Goal: Information Seeking & Learning: Learn about a topic

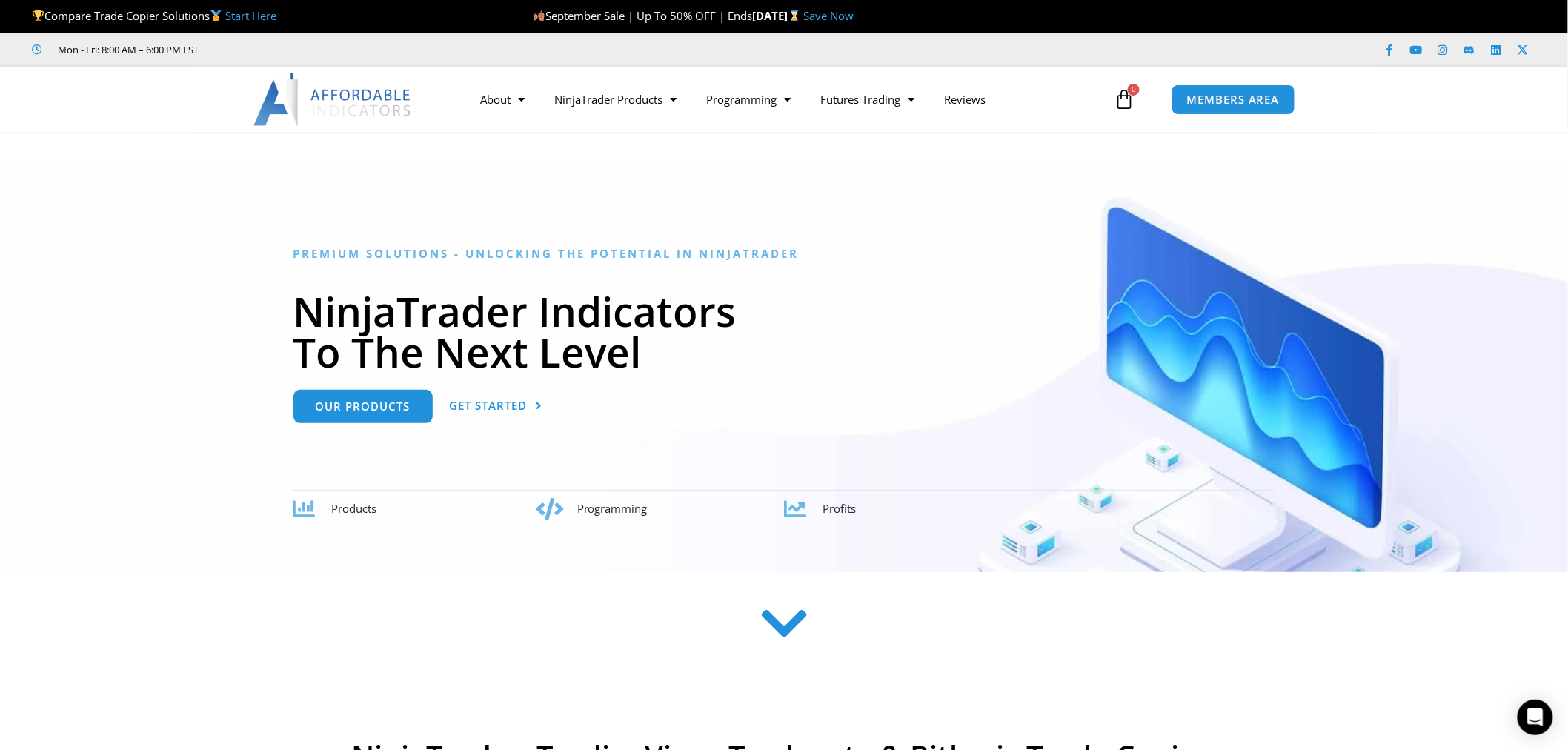
click at [253, 13] on link "Start Here" at bounding box center [250, 15] width 51 height 15
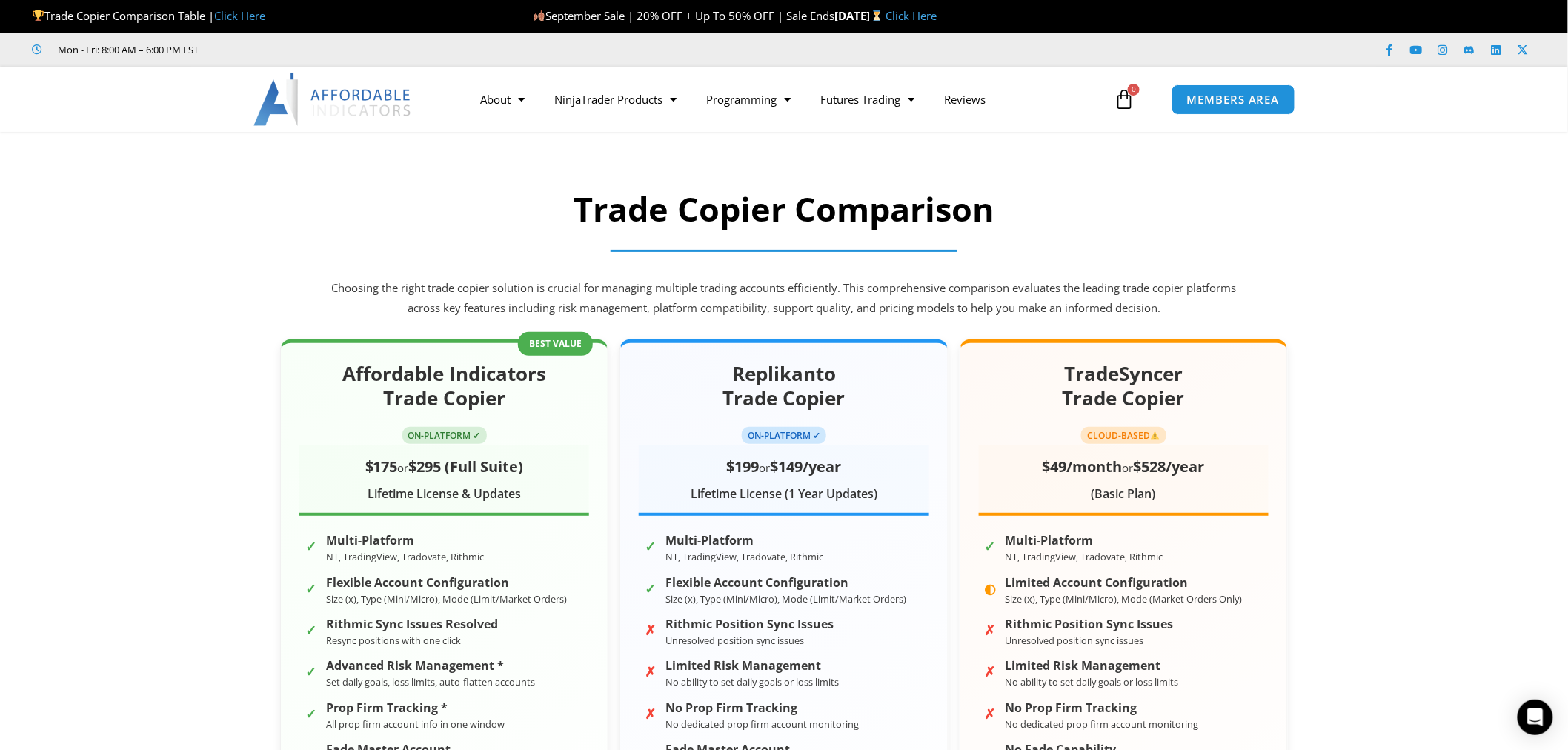
click at [334, 102] on img at bounding box center [333, 100] width 159 height 53
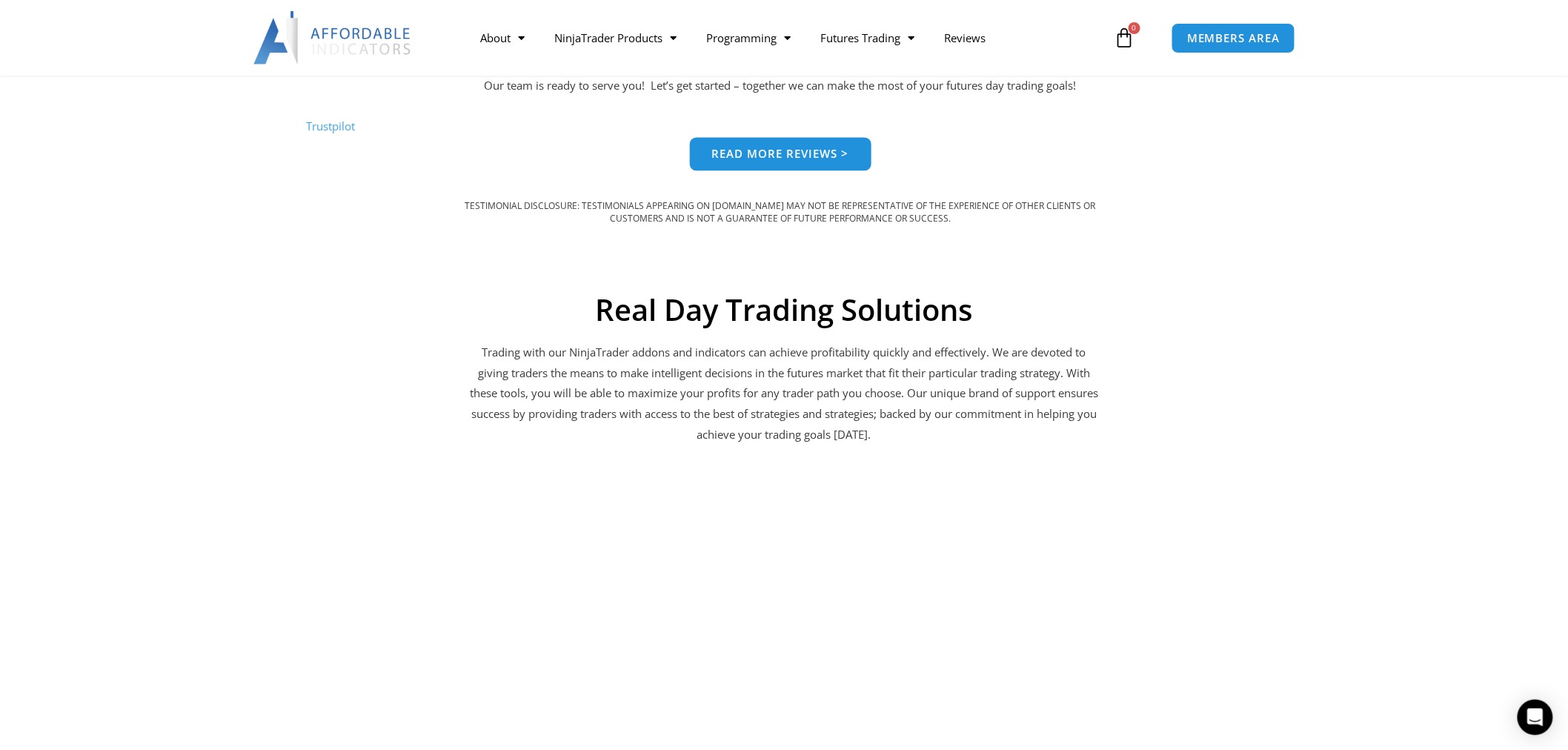
scroll to position [1317, 0]
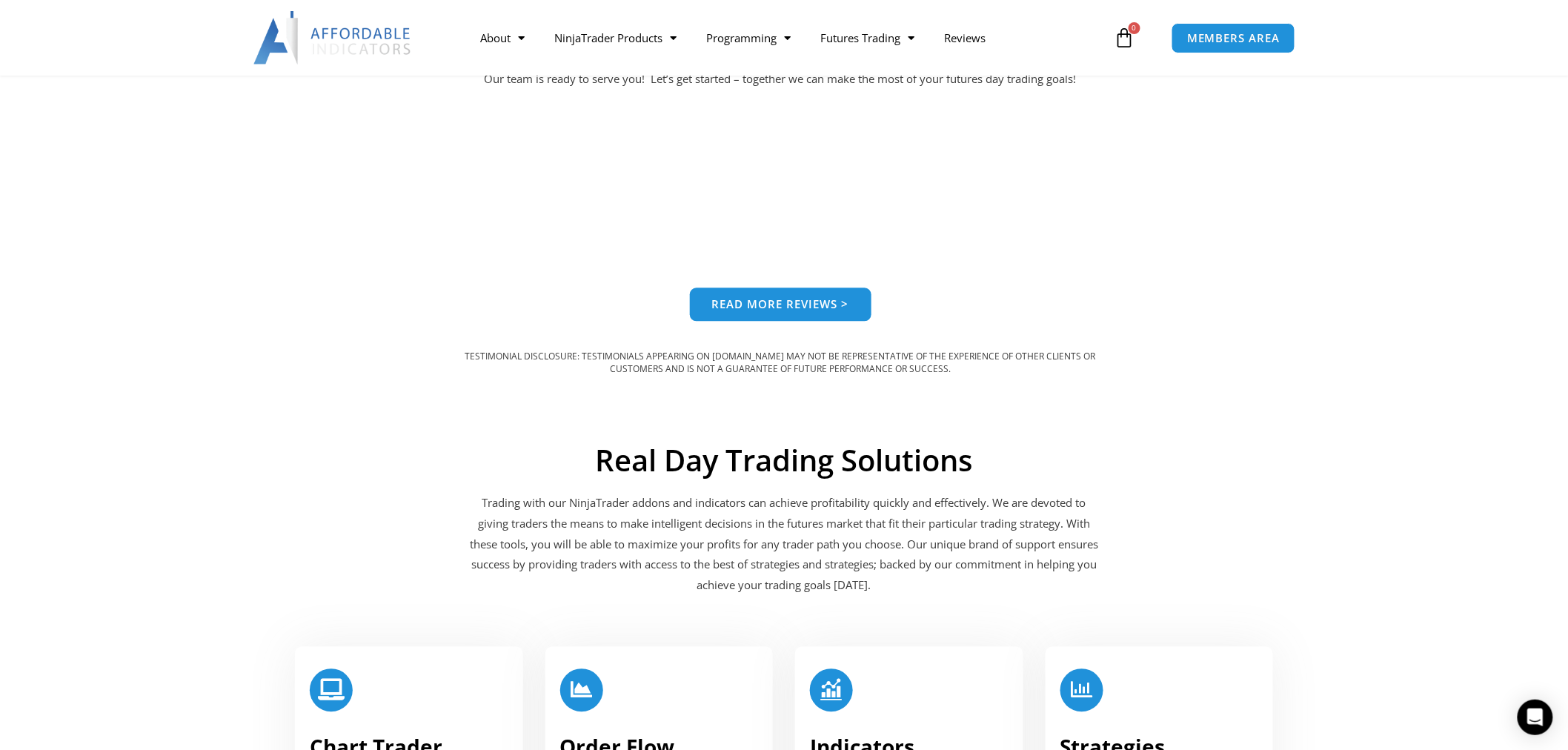
click at [1439, 443] on section "Real Day Trading Solutions Trading with our NinjaTrader addons and indicators c…" at bounding box center [784, 691] width 1568 height 519
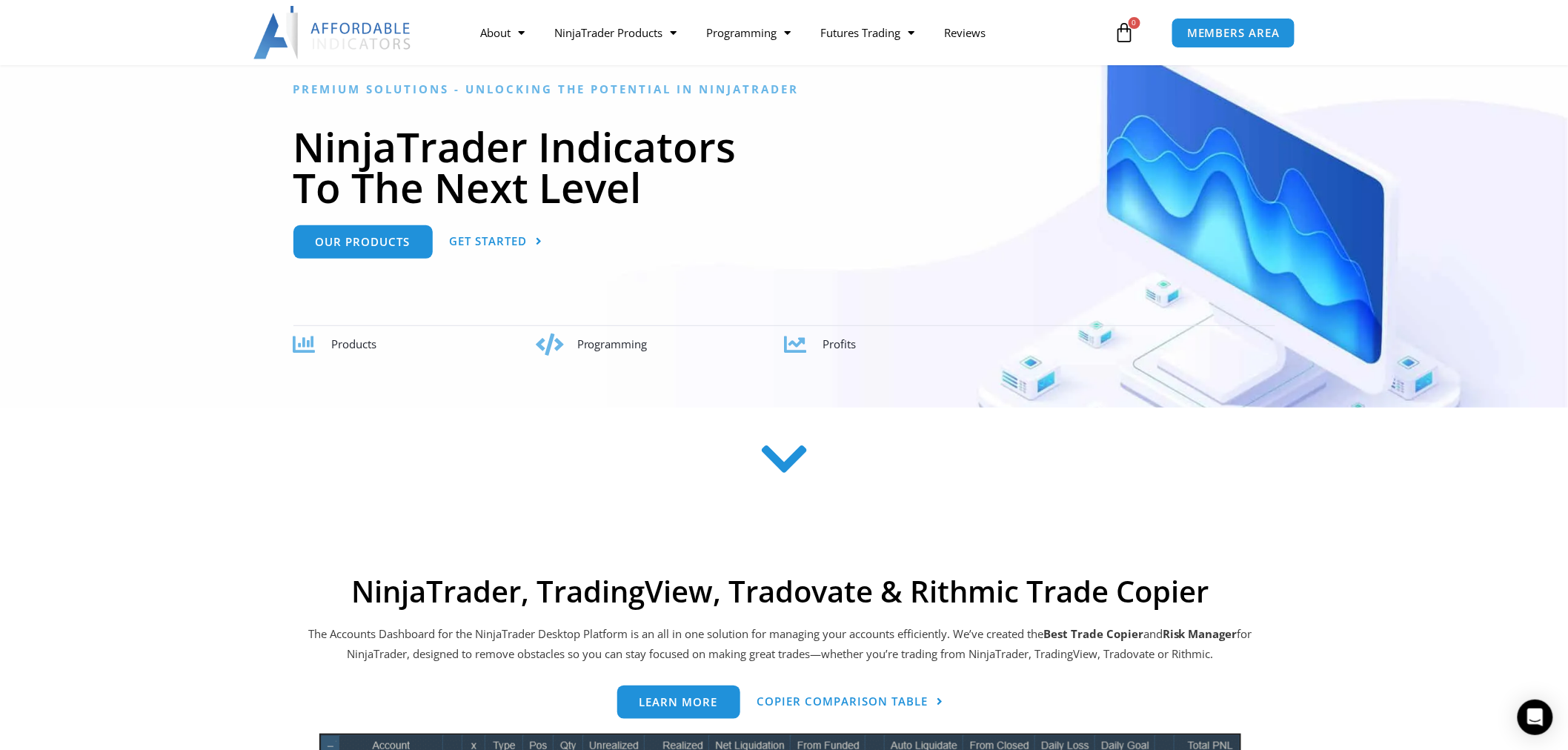
scroll to position [0, 0]
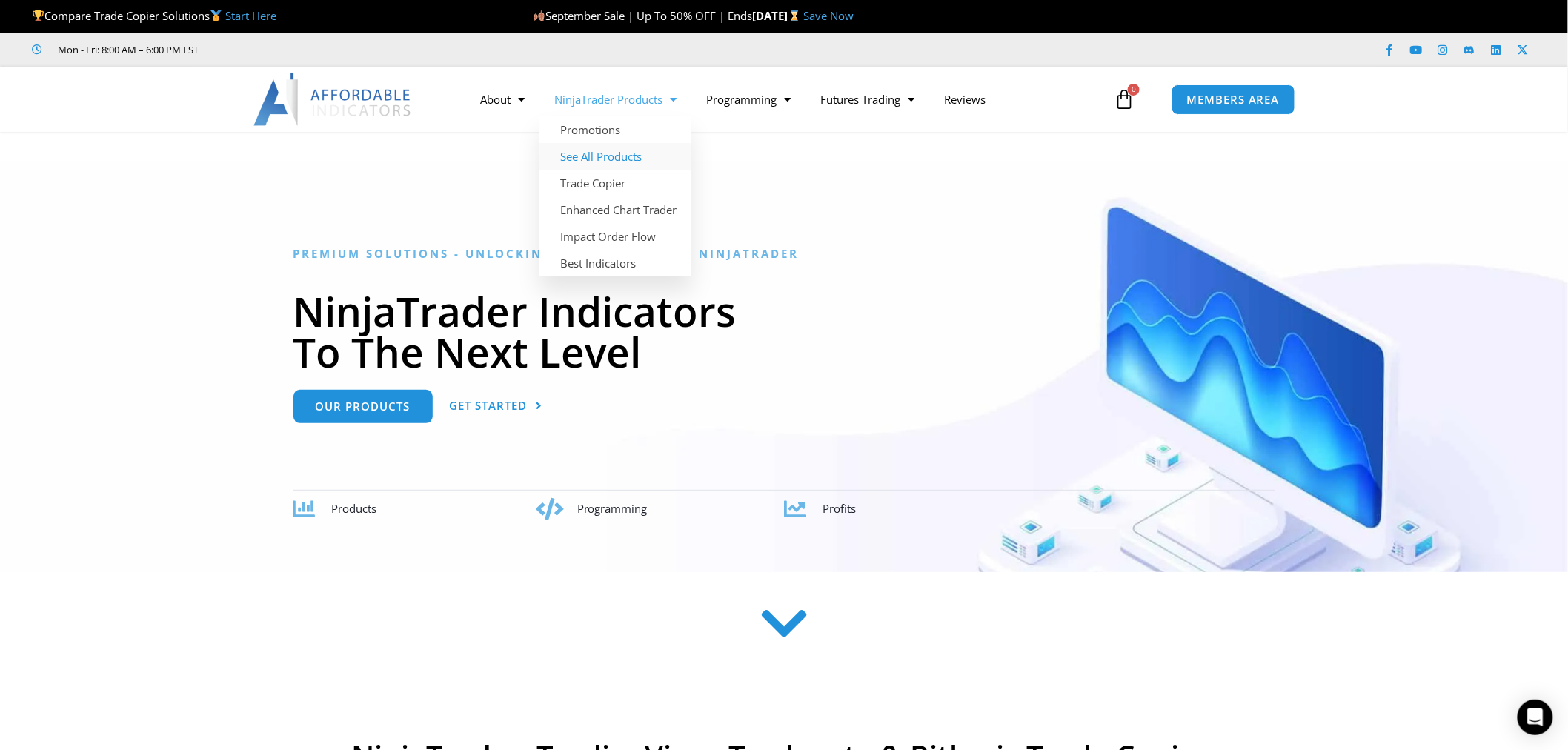
click at [643, 152] on link "See All Products" at bounding box center [616, 156] width 152 height 27
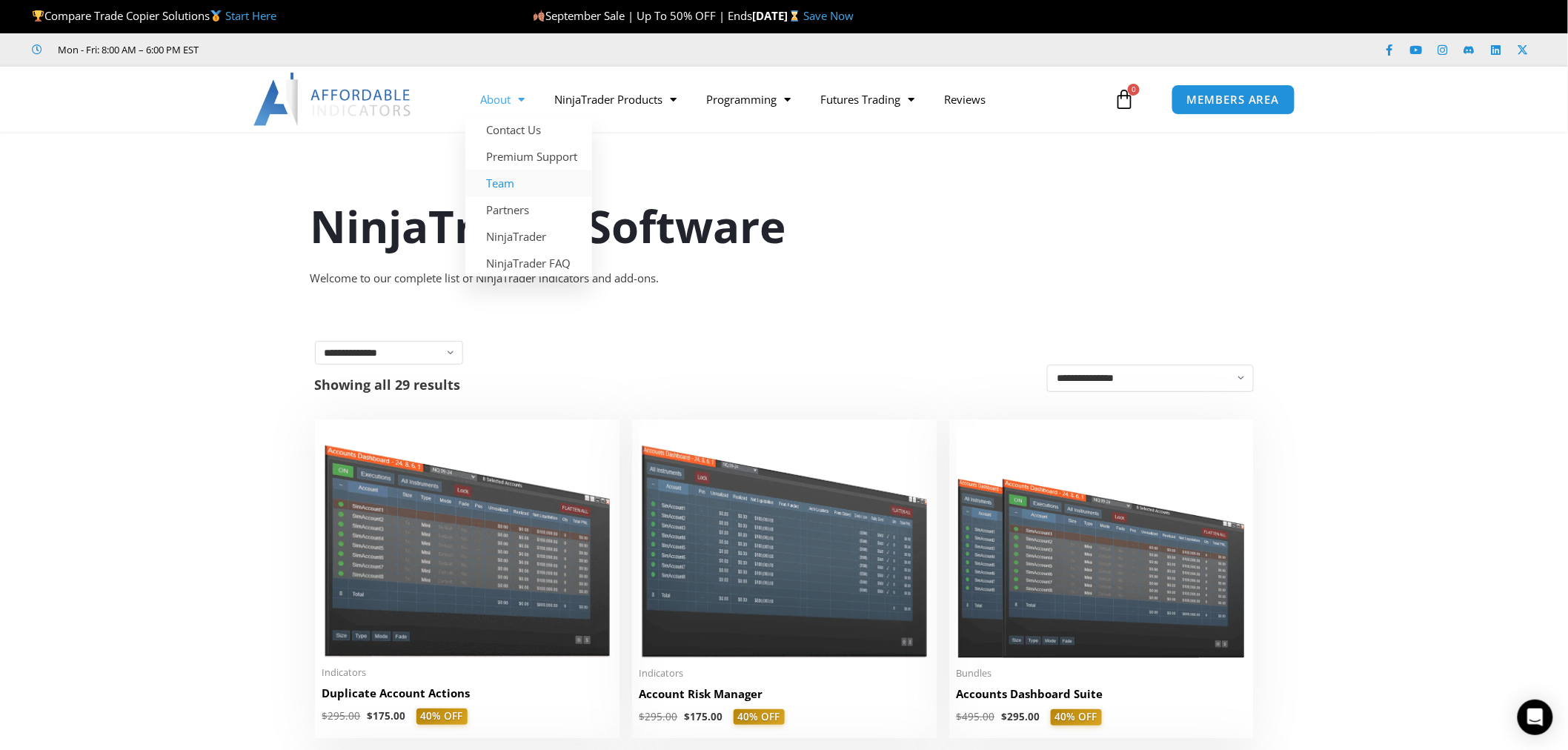
click at [506, 185] on link "Team" at bounding box center [528, 183] width 127 height 27
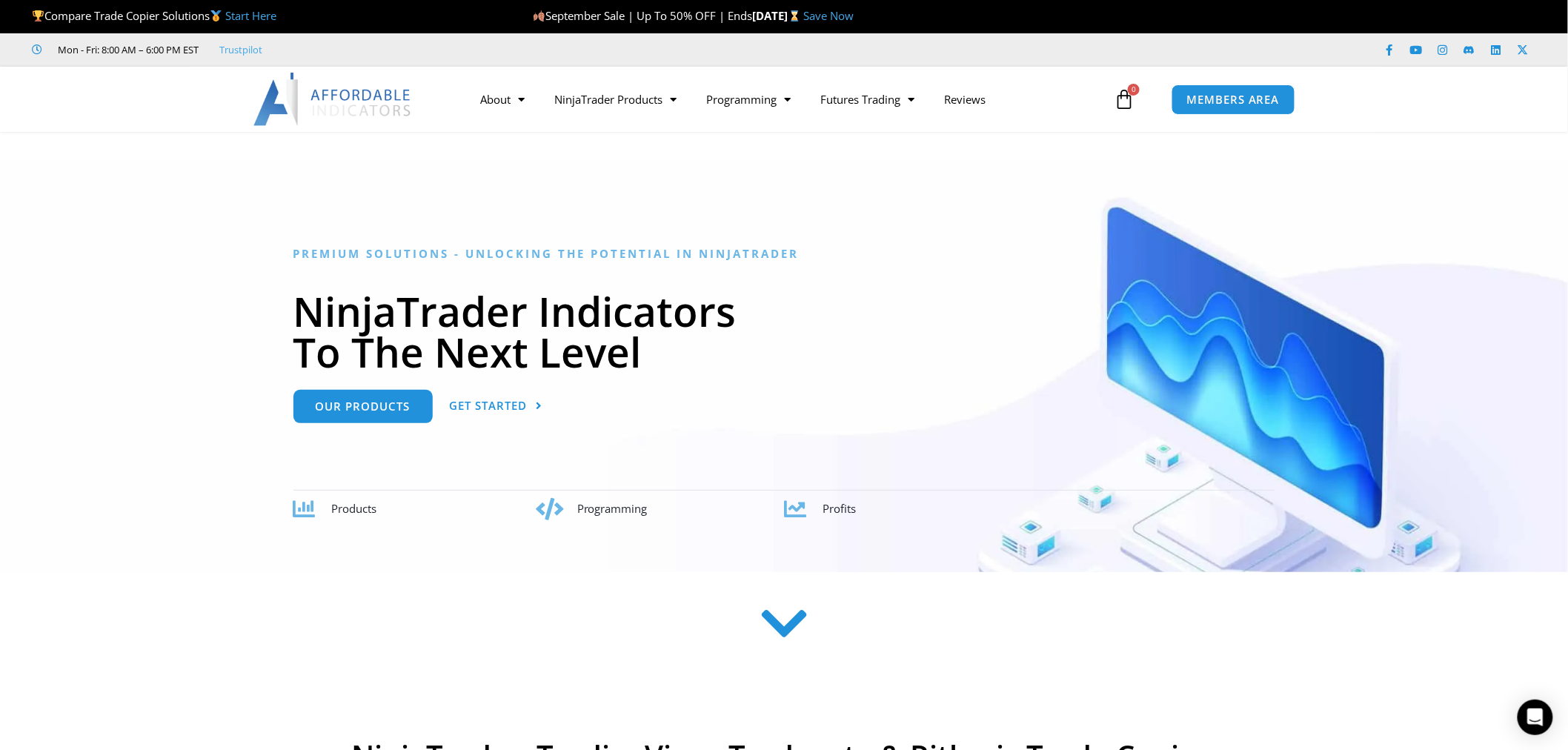
click at [786, 633] on icon at bounding box center [784, 630] width 53 height 53
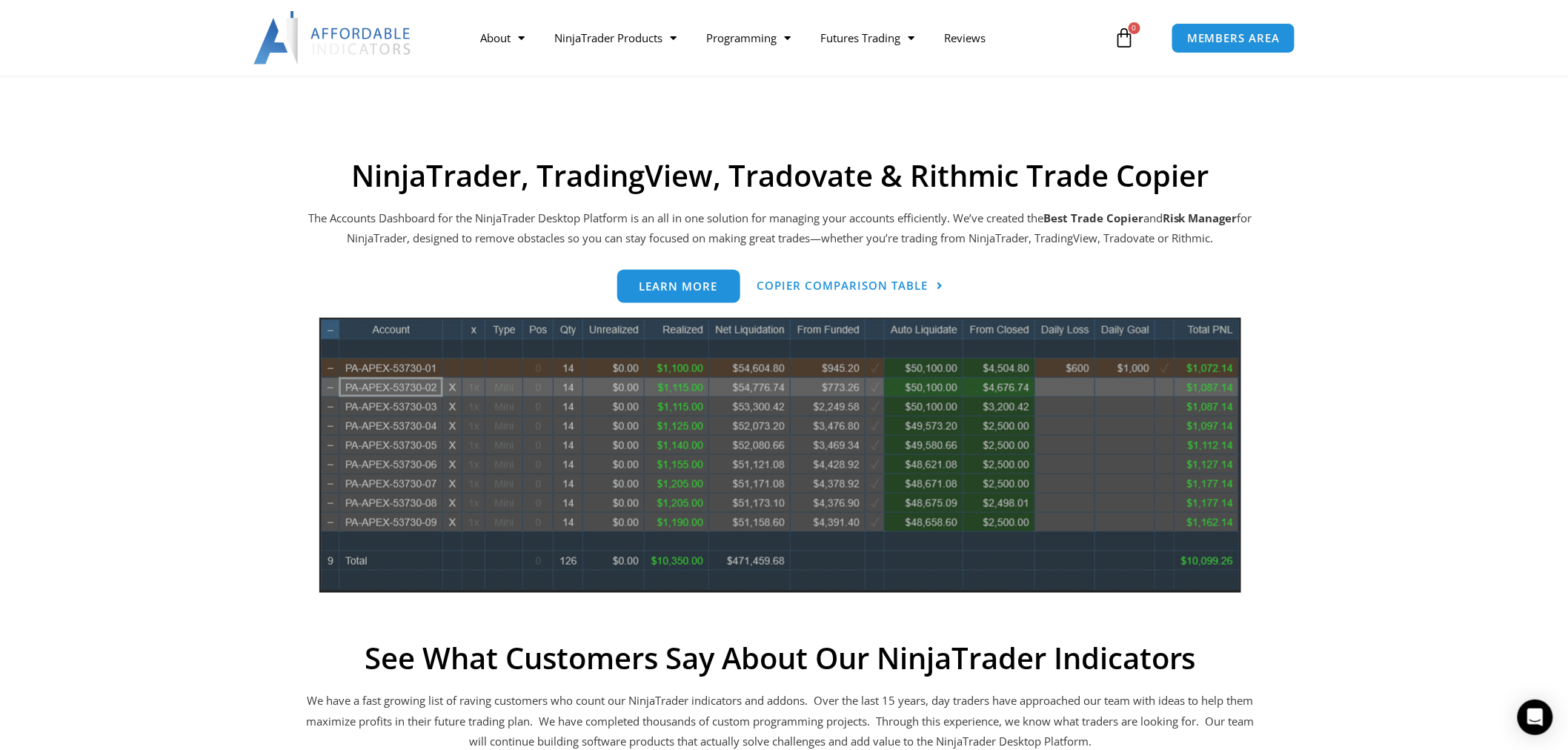
scroll to position [596, 0]
